Goal: Task Accomplishment & Management: Use online tool/utility

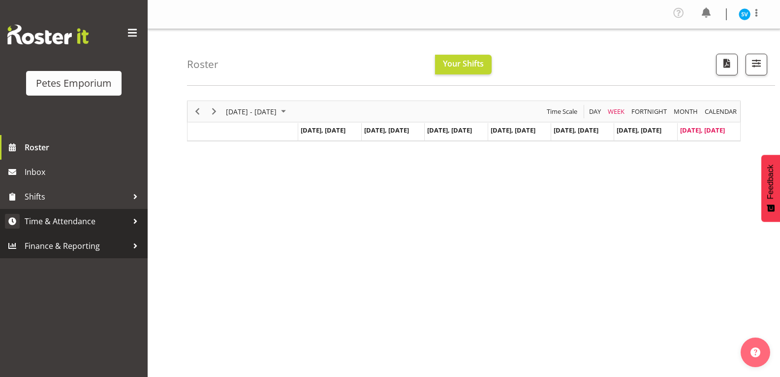
click at [93, 222] on span "Time & Attendance" at bounding box center [76, 221] width 103 height 15
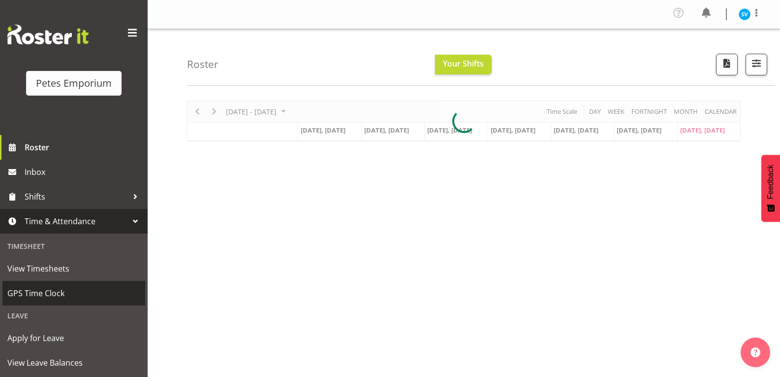
click at [70, 296] on span "GPS Time Clock" at bounding box center [73, 293] width 133 height 15
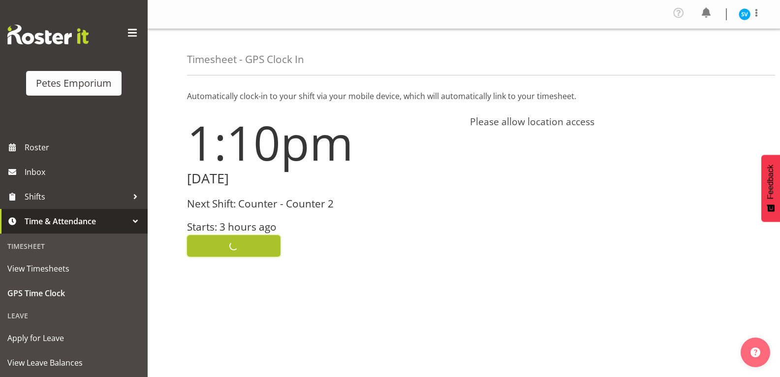
click at [241, 239] on span "Clock In" at bounding box center [234, 245] width 33 height 13
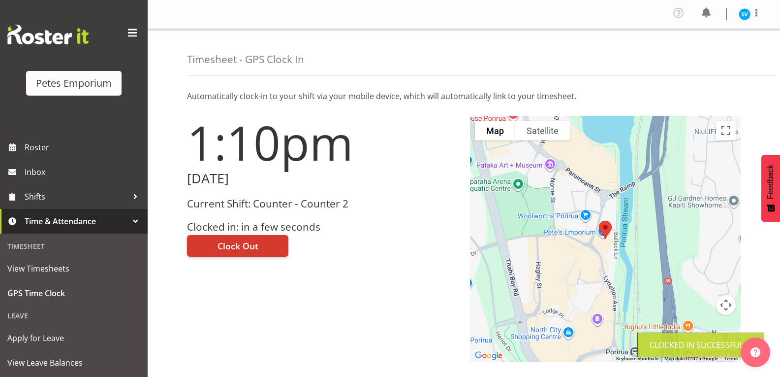
click at [747, 15] on img at bounding box center [745, 14] width 12 height 12
click at [707, 57] on link "Log Out" at bounding box center [715, 54] width 95 height 18
